Goal: Transaction & Acquisition: Purchase product/service

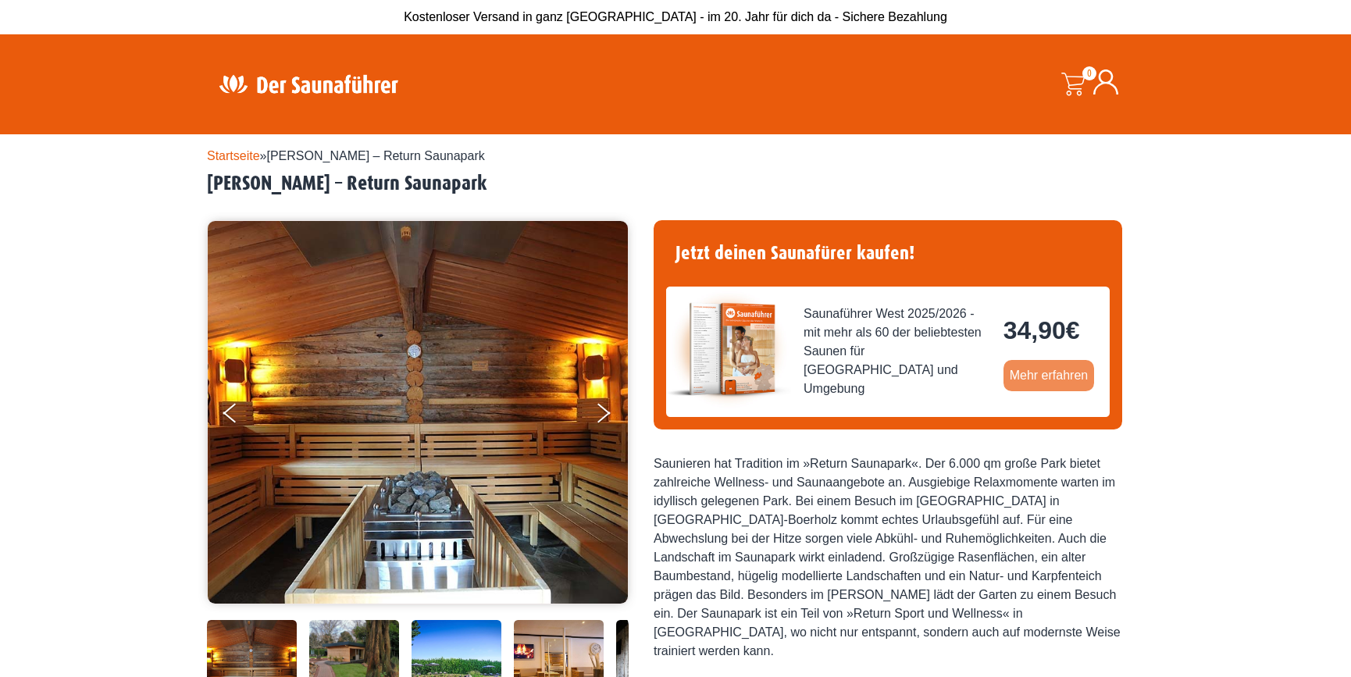
click at [1020, 374] on link "Mehr erfahren" at bounding box center [1048, 375] width 91 height 31
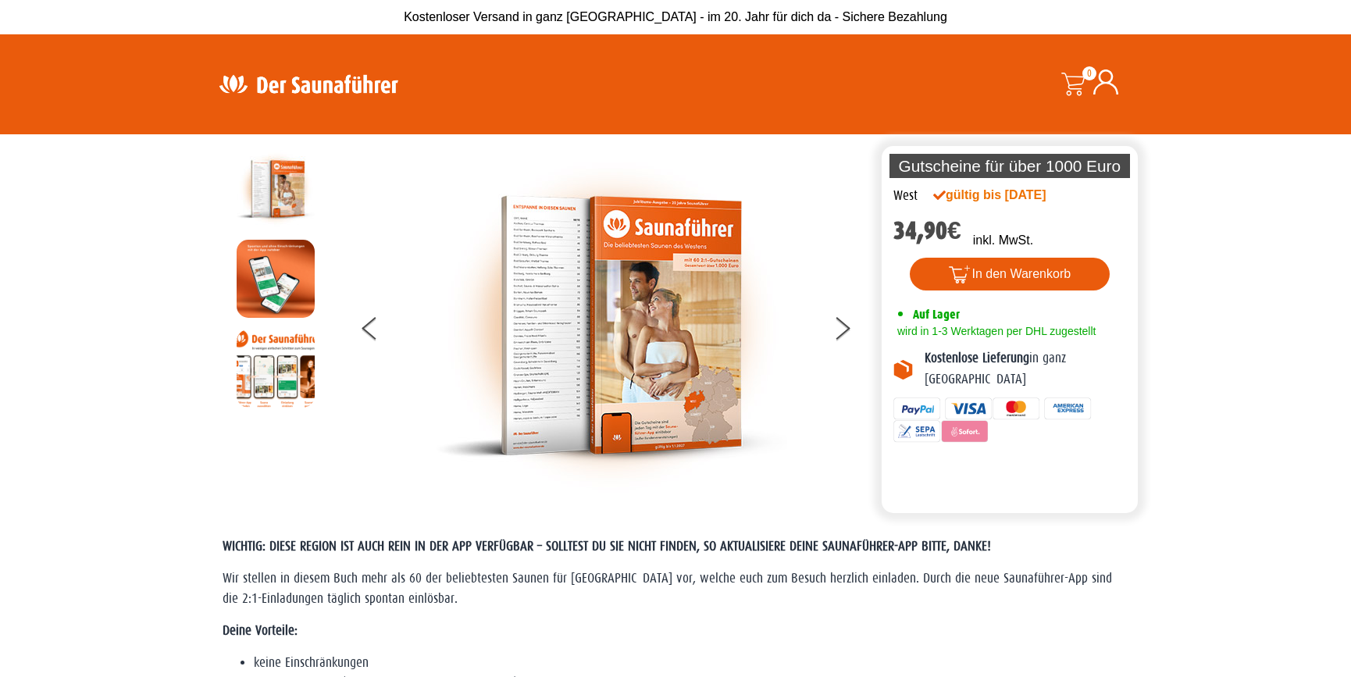
click at [255, 271] on img at bounding box center [276, 279] width 78 height 78
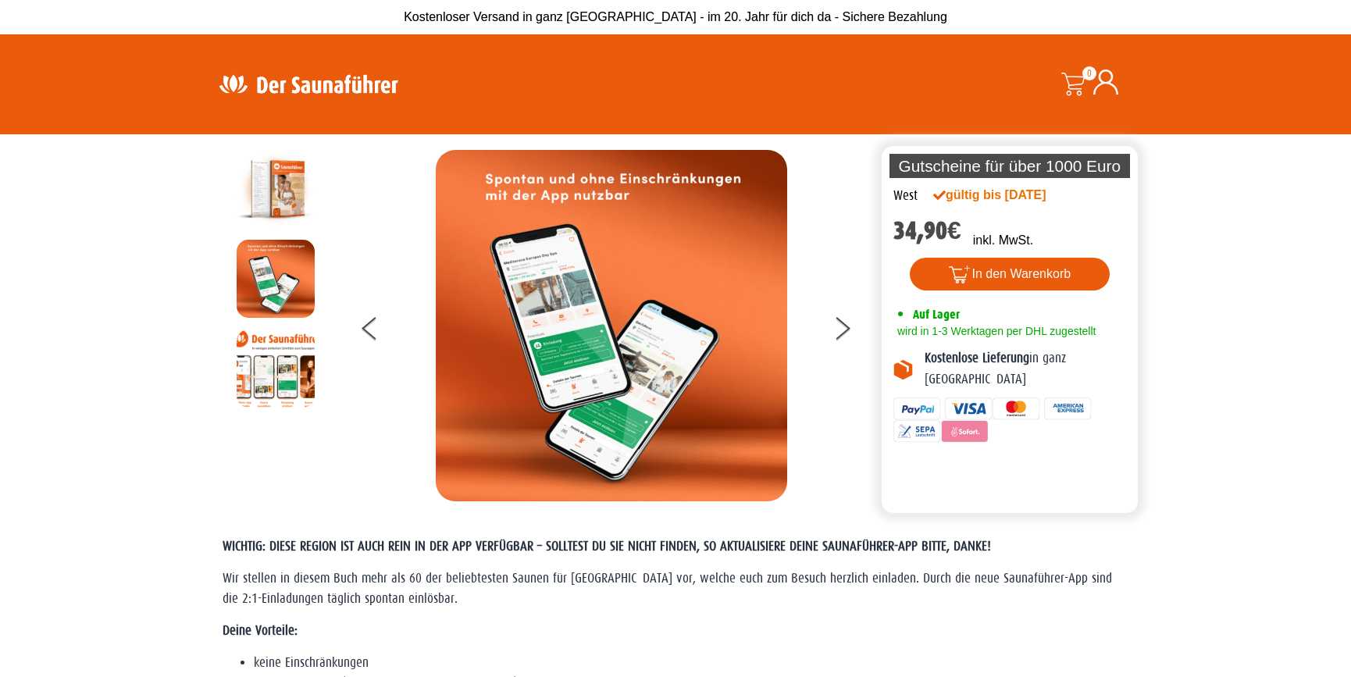
click at [397, 216] on div at bounding box center [611, 325] width 534 height 351
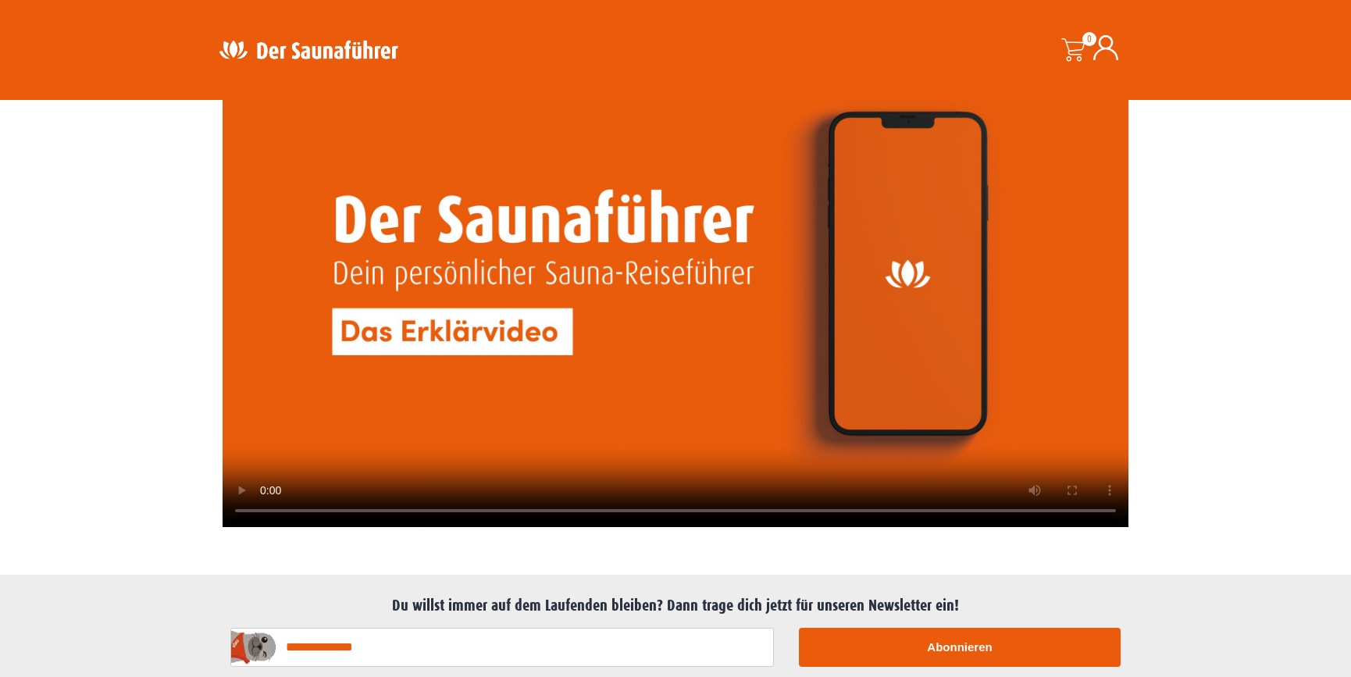
scroll to position [3672, 0]
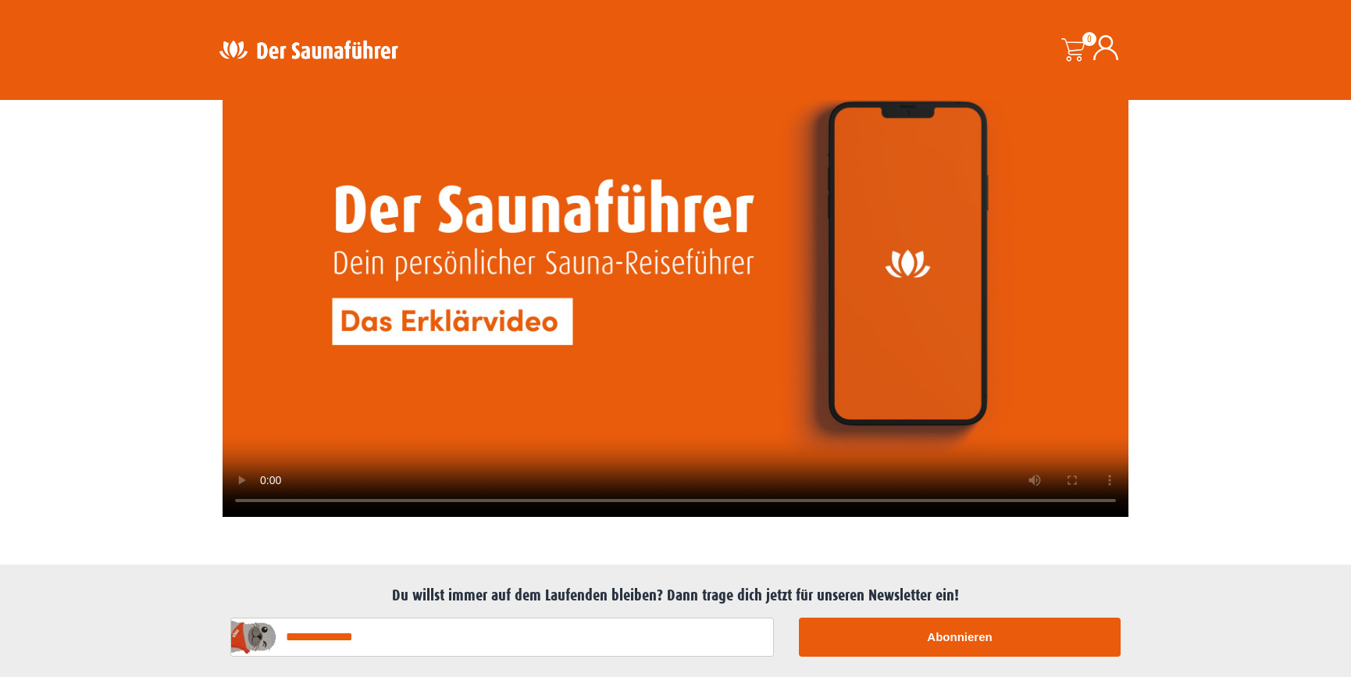
click at [410, 329] on video at bounding box center [676, 263] width 906 height 510
